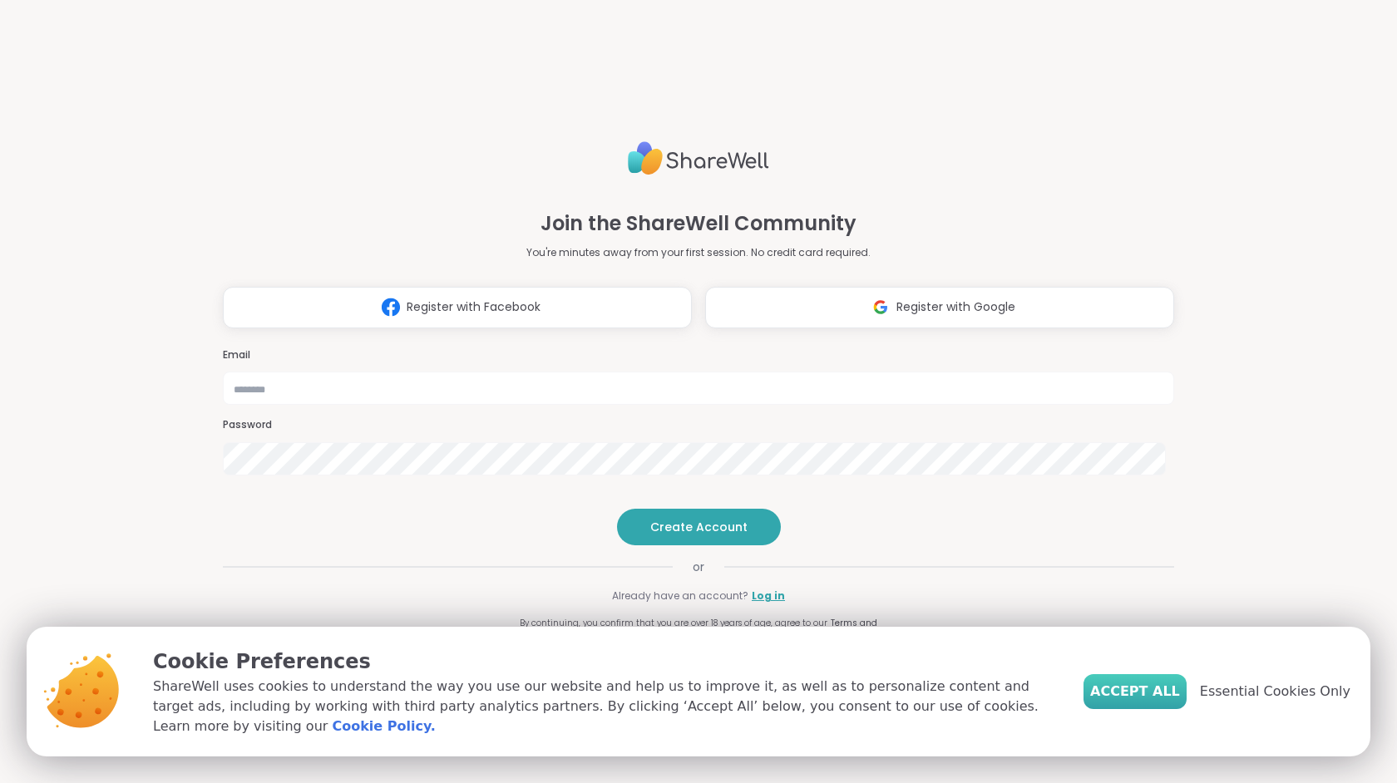
click at [1149, 700] on span "Accept All" at bounding box center [1135, 692] width 90 height 20
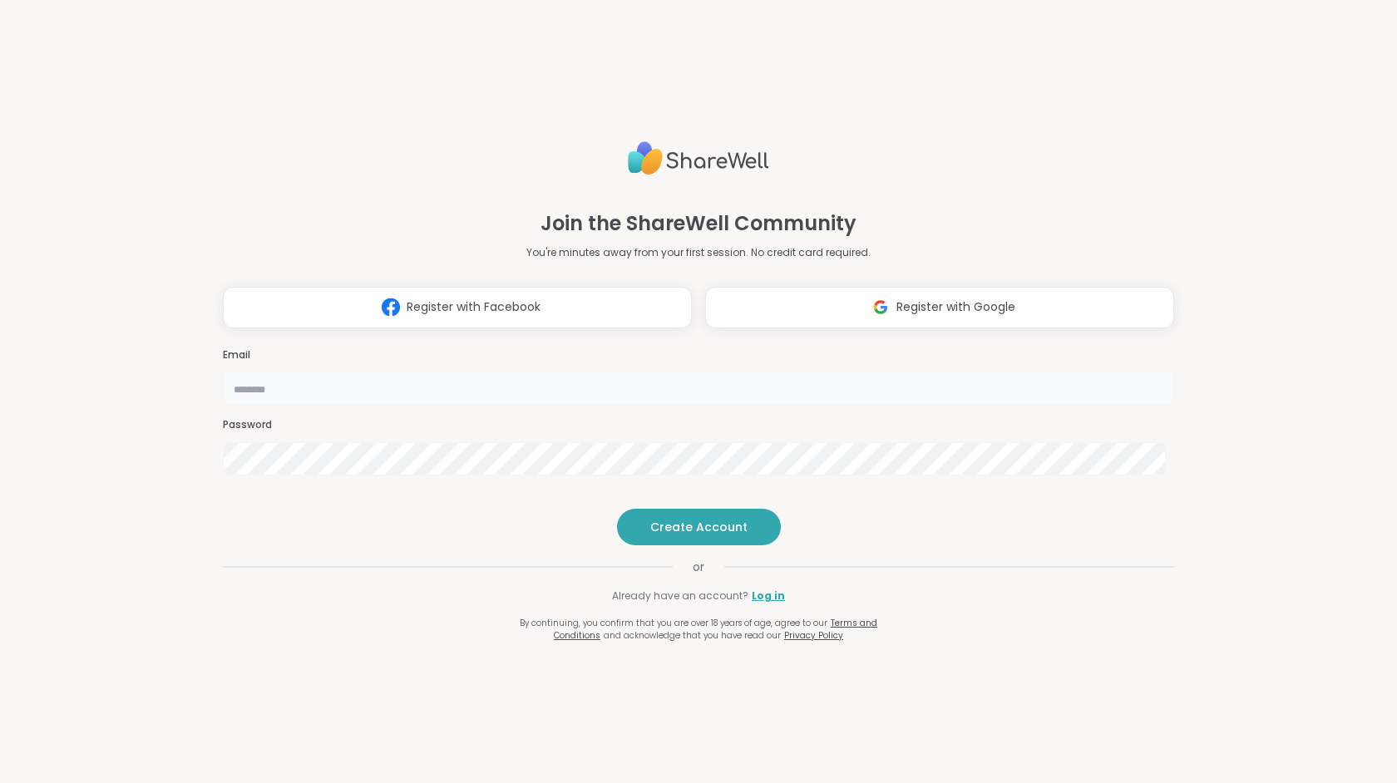
click at [611, 372] on input "email" at bounding box center [698, 388] width 951 height 33
type input "**********"
